Goal: Use online tool/utility: Utilize a website feature to perform a specific function

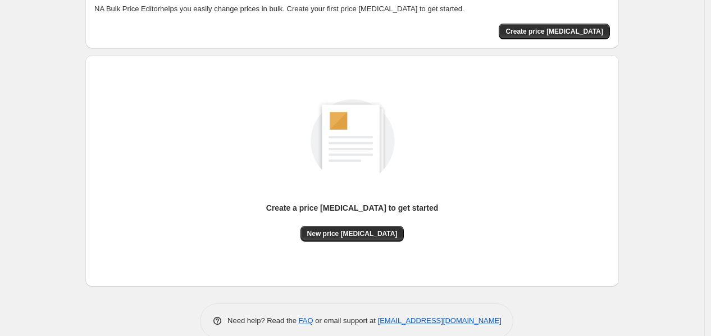
scroll to position [84, 0]
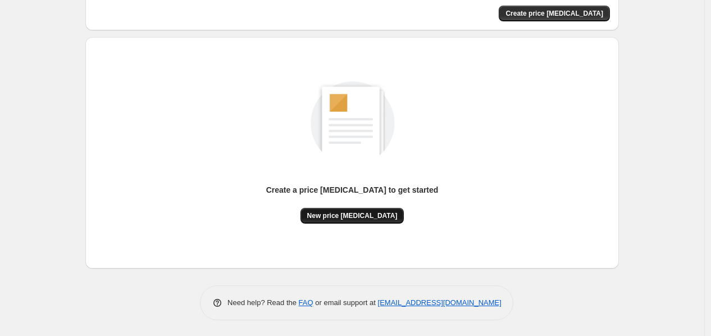
click at [347, 216] on span "New price [MEDICAL_DATA]" at bounding box center [352, 215] width 90 height 9
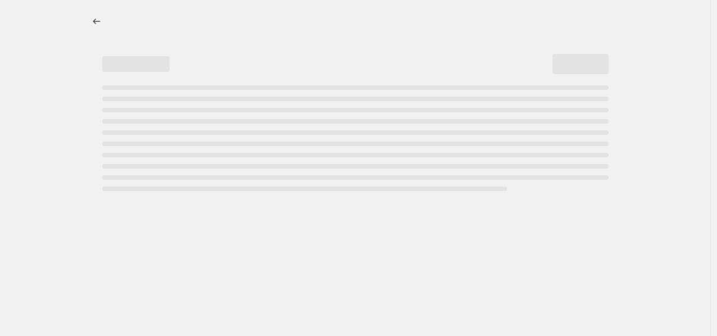
select select "percentage"
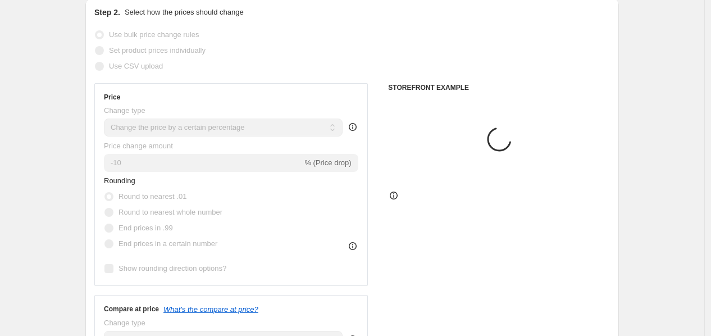
scroll to position [125, 0]
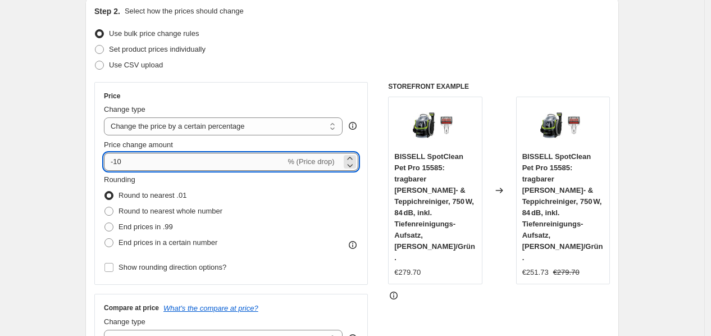
click at [174, 165] on input "-10" at bounding box center [194, 162] width 181 height 18
type input "-1"
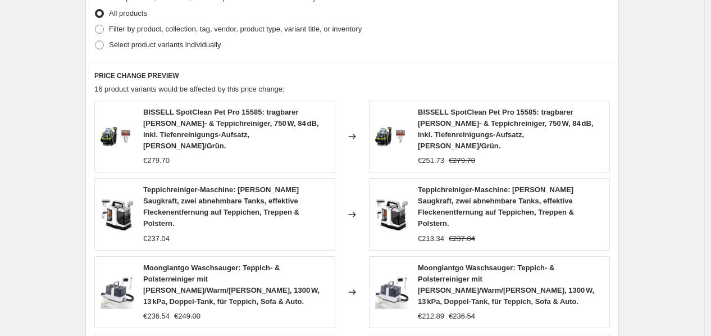
scroll to position [858, 0]
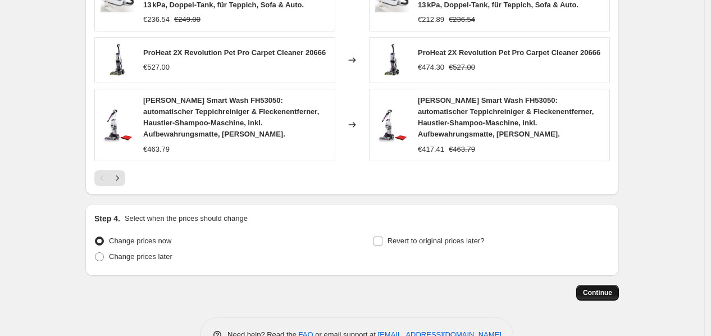
type input "-35"
click at [601, 288] on span "Continue" at bounding box center [597, 292] width 29 height 9
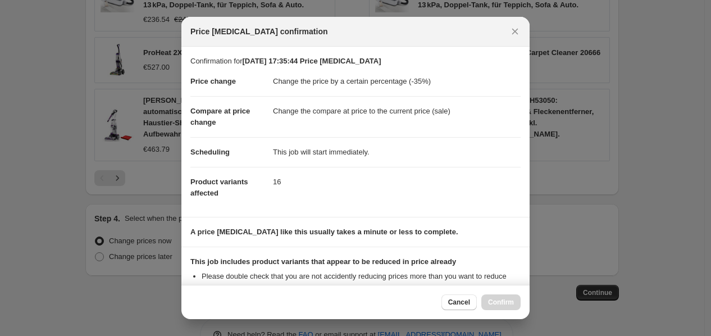
scroll to position [137, 0]
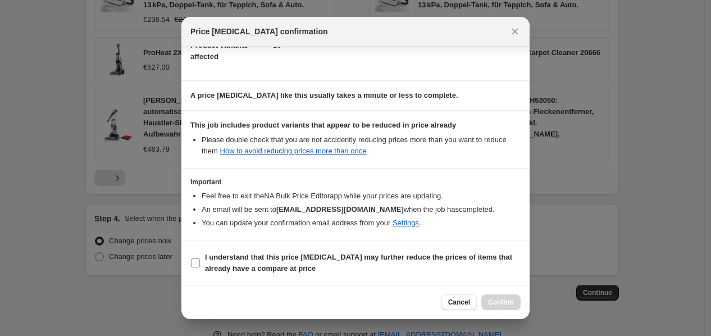
click at [251, 260] on b "I understand that this price [MEDICAL_DATA] may further reduce the prices of it…" at bounding box center [358, 263] width 307 height 20
click at [200, 260] on input "I understand that this price [MEDICAL_DATA] may further reduce the prices of it…" at bounding box center [195, 262] width 9 height 9
checkbox input "true"
click at [501, 305] on span "Confirm" at bounding box center [501, 302] width 26 height 9
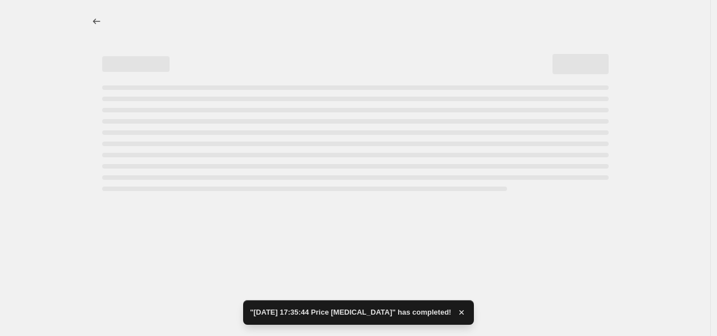
select select "percentage"
